Goal: Task Accomplishment & Management: Manage account settings

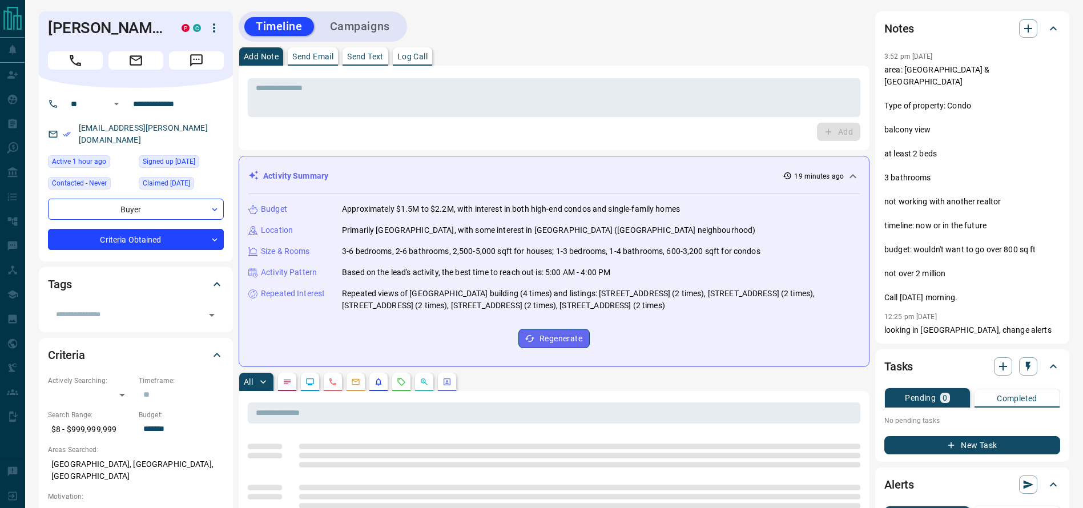
drag, startPoint x: 721, startPoint y: 45, endPoint x: 710, endPoint y: 48, distance: 11.8
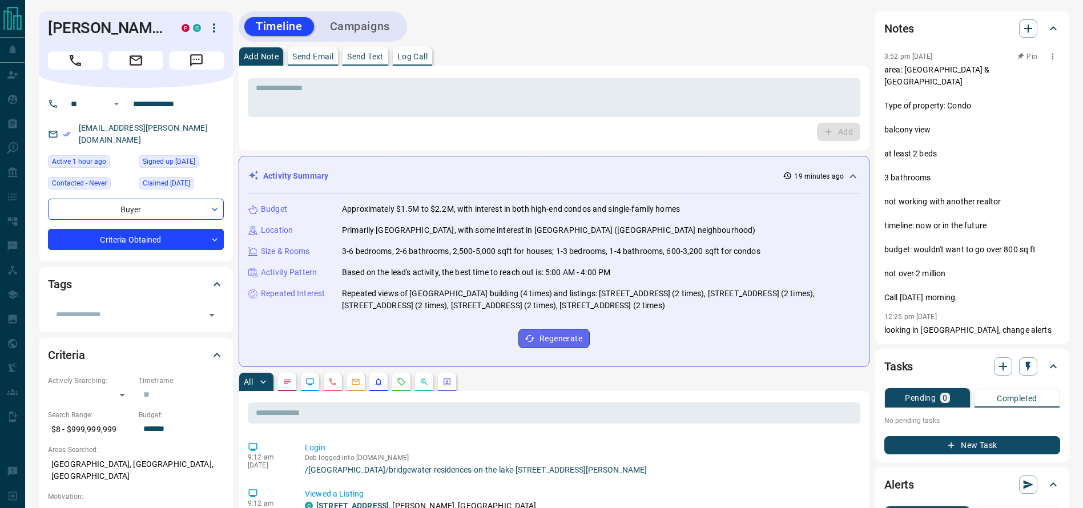
click at [909, 104] on p "area: [GEOGRAPHIC_DATA] & [GEOGRAPHIC_DATA] Type of property: Condo balcony vie…" at bounding box center [972, 184] width 176 height 240
click at [656, 50] on div "Add Note Send Email Send Text Log Call" at bounding box center [554, 56] width 631 height 18
click at [612, 26] on div "Timeline Campaigns" at bounding box center [554, 26] width 631 height 30
click at [907, 79] on p "area: [GEOGRAPHIC_DATA] & [GEOGRAPHIC_DATA] Type of property: Condo balcony vie…" at bounding box center [972, 184] width 176 height 240
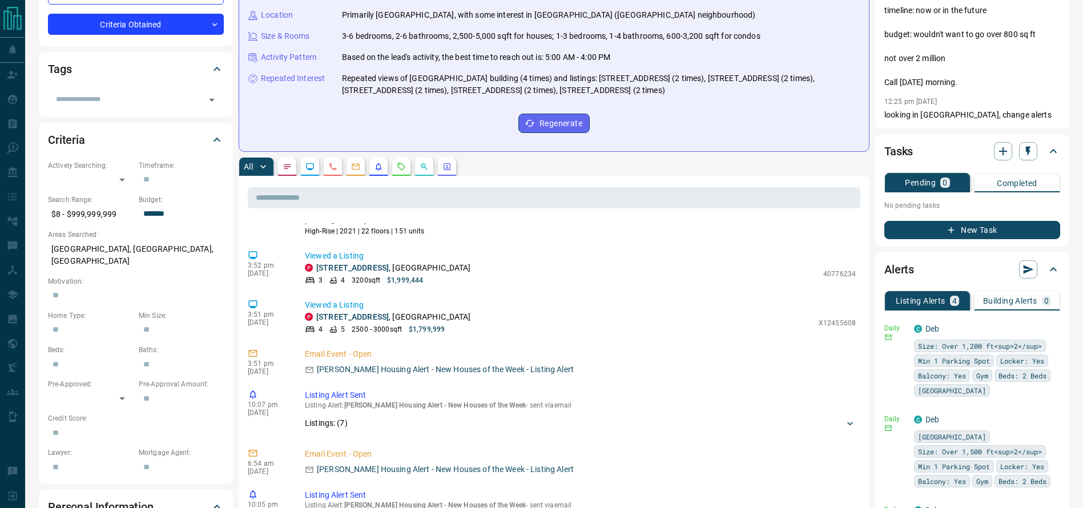
scroll to position [128, 0]
click at [544, 280] on div "3 4 3200 sqft $1,999,444" at bounding box center [561, 281] width 513 height 10
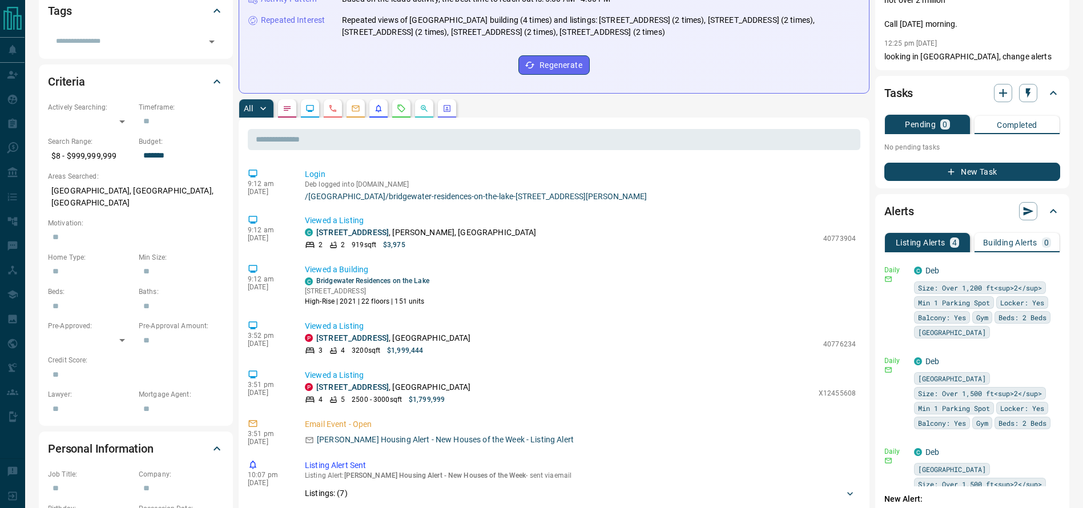
scroll to position [0, 0]
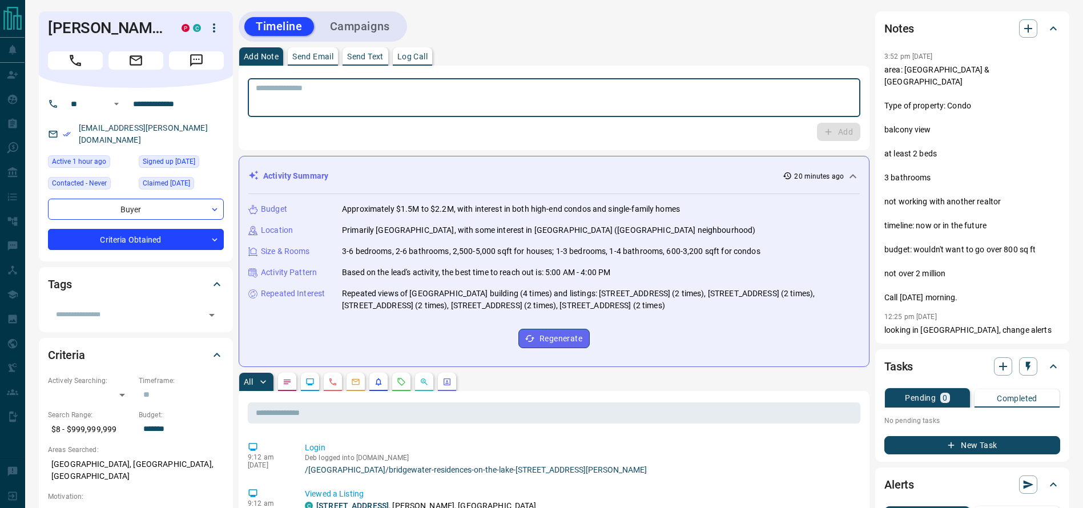
drag, startPoint x: 458, startPoint y: 107, endPoint x: 458, endPoint y: 100, distance: 7.4
click at [458, 100] on textarea at bounding box center [554, 97] width 597 height 29
type textarea "*"
click at [606, 103] on textarea "To enrich screen reader interactions, please activate Accessibility in Grammarl…" at bounding box center [554, 97] width 597 height 29
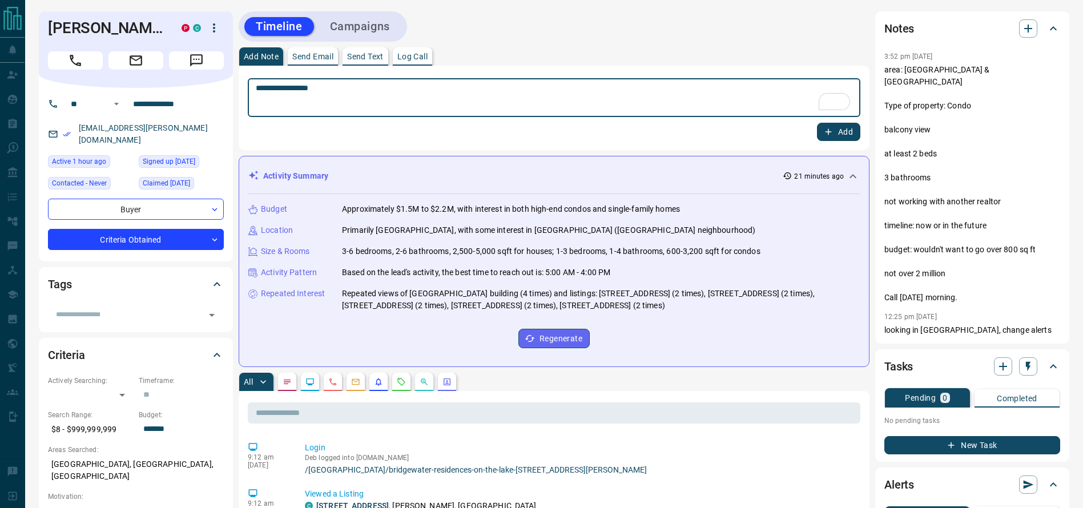
type textarea "**********"
click at [859, 129] on button "Add" at bounding box center [838, 132] width 43 height 18
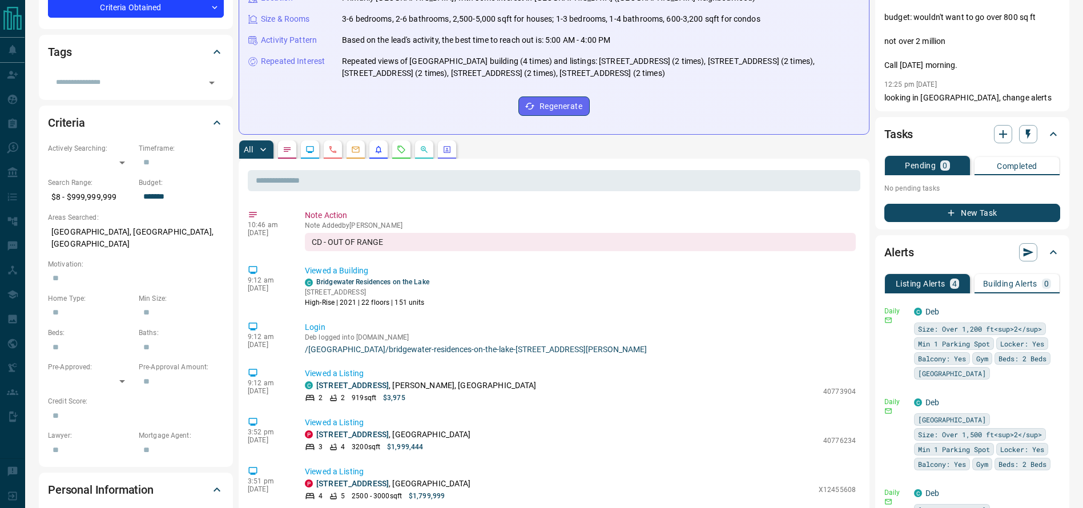
scroll to position [235, 0]
